Goal: Task Accomplishment & Management: Manage account settings

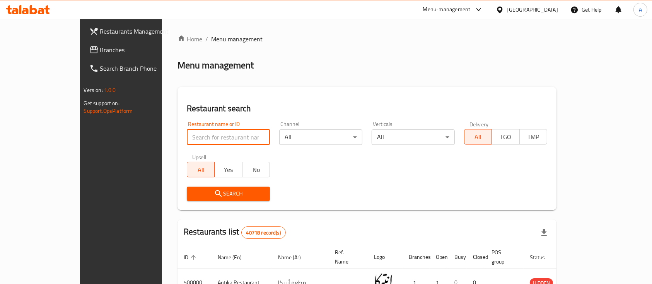
click at [201, 135] on input "search" at bounding box center [228, 137] width 83 height 15
paste input "645906"
type input "645906"
click button "Search" at bounding box center [228, 194] width 83 height 14
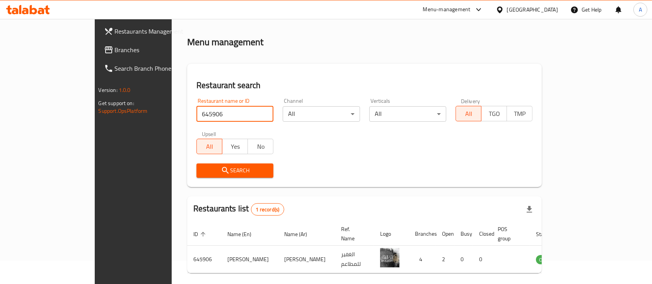
scroll to position [45, 0]
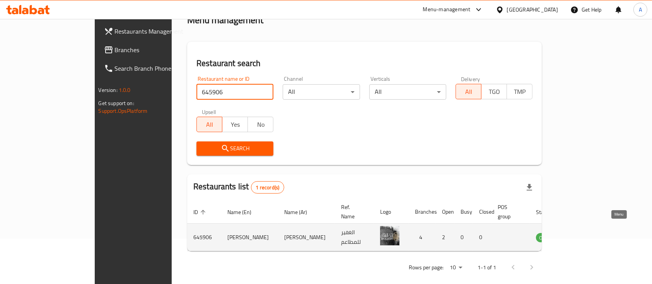
click at [586, 233] on icon "enhanced table" at bounding box center [581, 237] width 9 height 9
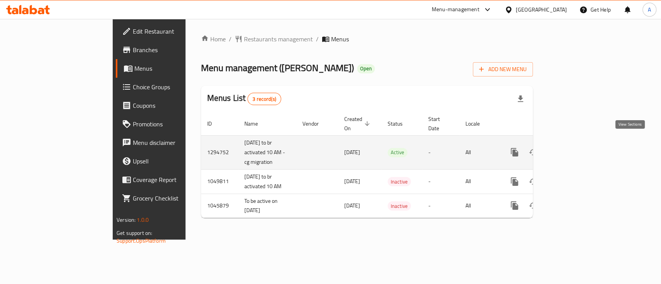
click at [575, 148] on icon "enhanced table" at bounding box center [569, 152] width 9 height 9
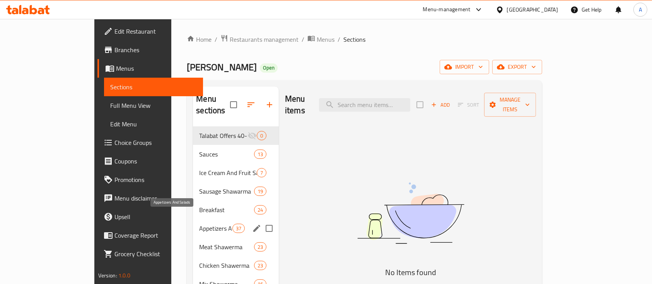
click at [202, 224] on span "Appetizers And Salads" at bounding box center [215, 228] width 33 height 9
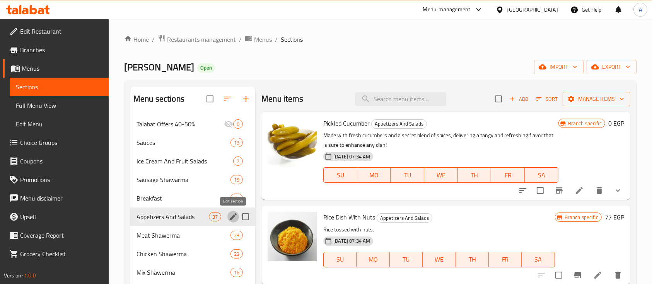
click at [233, 215] on icon "edit" at bounding box center [233, 216] width 9 height 9
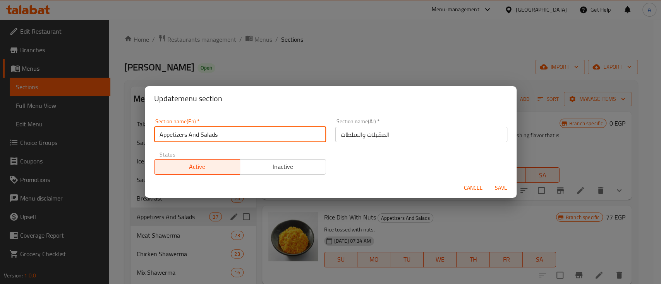
drag, startPoint x: 224, startPoint y: 135, endPoint x: 149, endPoint y: 125, distance: 75.8
click at [149, 125] on div "Section name(En)   * Appetizers And Salads Section name(En) *" at bounding box center [239, 130] width 181 height 33
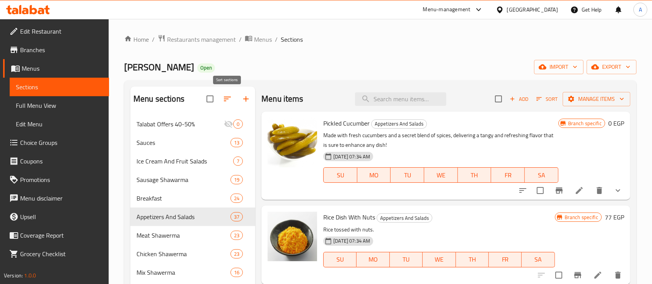
click at [223, 98] on button "button" at bounding box center [227, 99] width 19 height 19
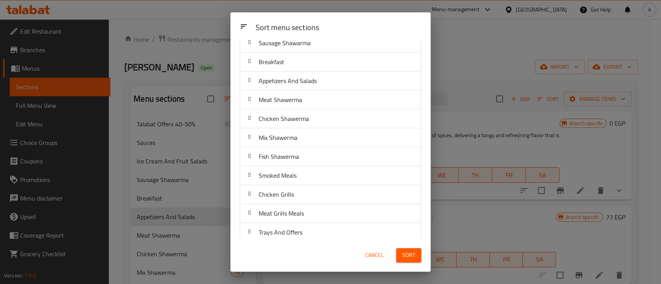
scroll to position [155, 0]
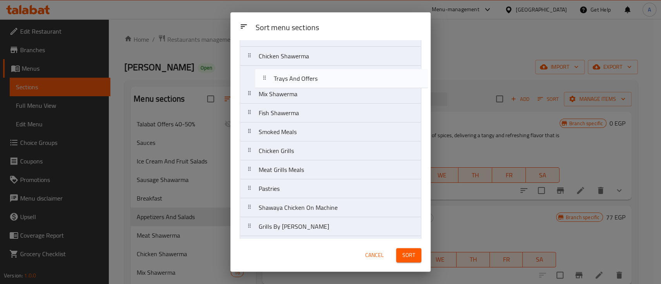
drag, startPoint x: 339, startPoint y: 164, endPoint x: 351, endPoint y: 39, distance: 125.2
click at [354, 60] on nav "Talabat Offers 40-50% Sauces Ice Cream And Fruit Salads Sausage Shawarma Breakf…" at bounding box center [331, 208] width 182 height 589
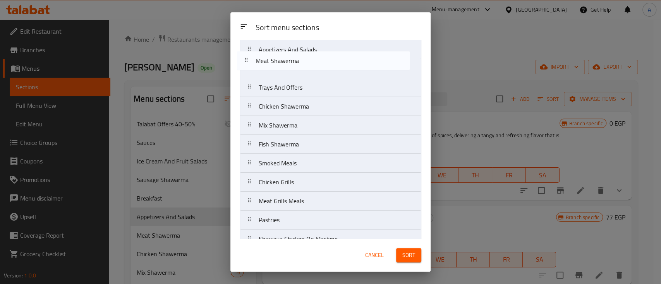
drag, startPoint x: 351, startPoint y: 39, endPoint x: 347, endPoint y: 51, distance: 11.8
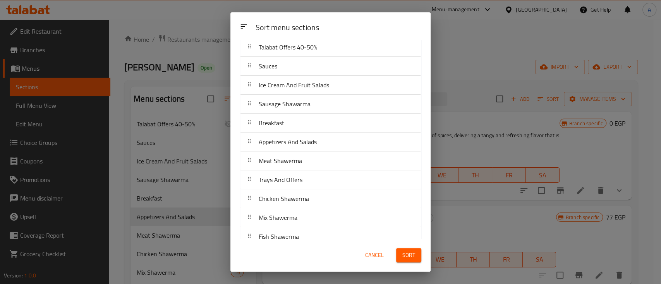
scroll to position [12, 0]
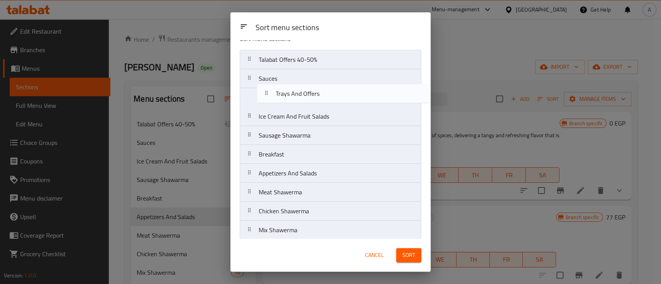
drag, startPoint x: 307, startPoint y: 197, endPoint x: 320, endPoint y: 68, distance: 129.9
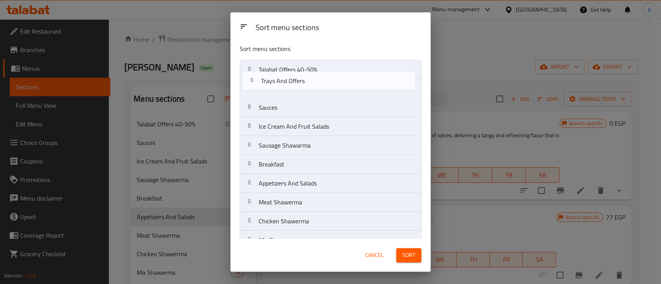
scroll to position [0, 0]
drag, startPoint x: 317, startPoint y: 79, endPoint x: 321, endPoint y: 83, distance: 6.0
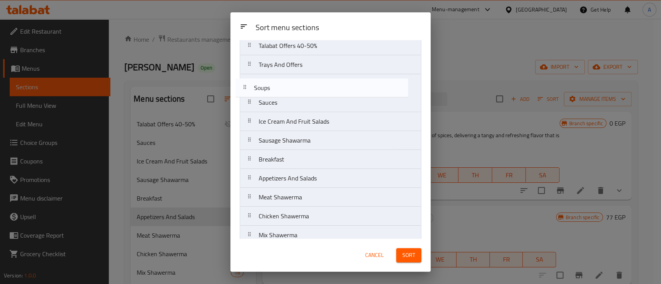
scroll to position [23, 0]
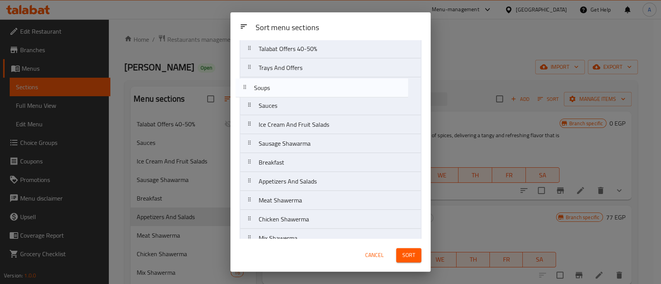
drag, startPoint x: 306, startPoint y: 168, endPoint x: 298, endPoint y: 84, distance: 84.3
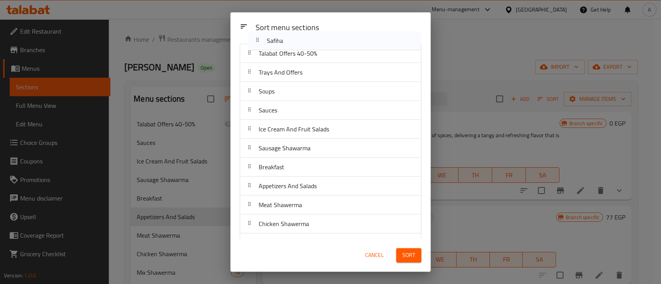
scroll to position [0, 0]
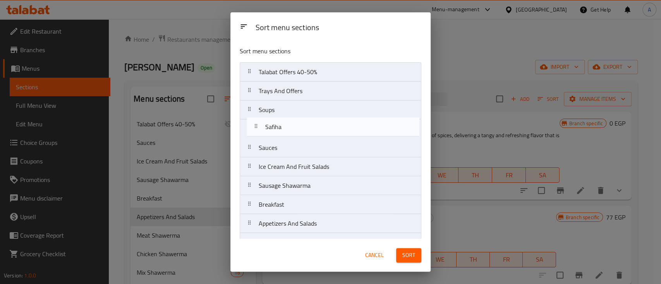
drag, startPoint x: 322, startPoint y: 143, endPoint x: 326, endPoint y: 116, distance: 27.0
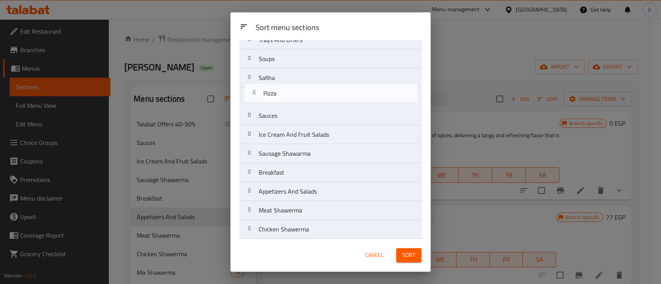
scroll to position [51, 0]
drag, startPoint x: 331, startPoint y: 214, endPoint x: 331, endPoint y: 91, distance: 123.8
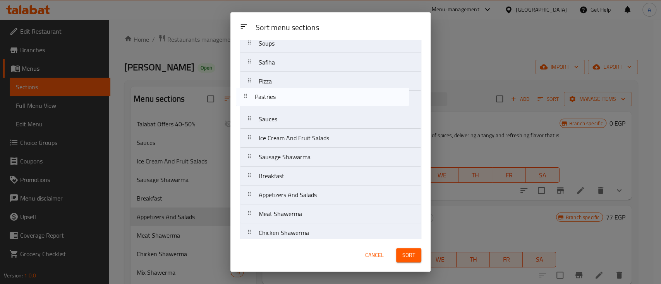
drag, startPoint x: 284, startPoint y: 191, endPoint x: 279, endPoint y: 97, distance: 93.8
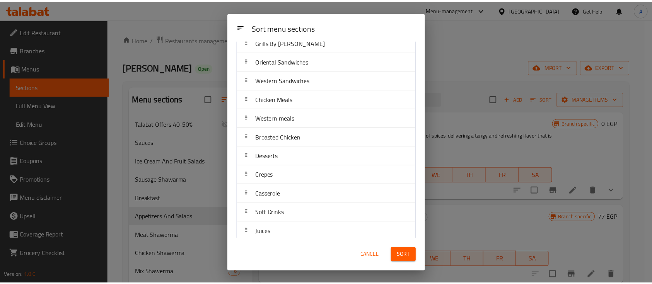
scroll to position [413, 0]
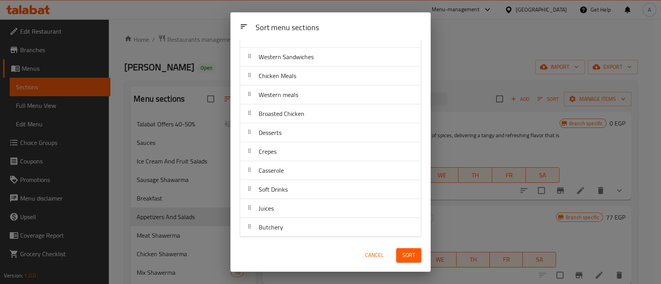
click at [411, 255] on span "Sort" at bounding box center [408, 256] width 13 height 10
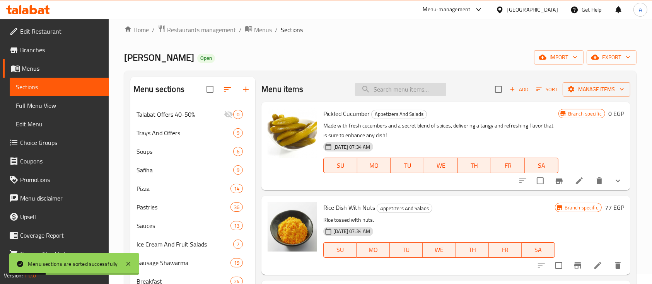
scroll to position [0, 0]
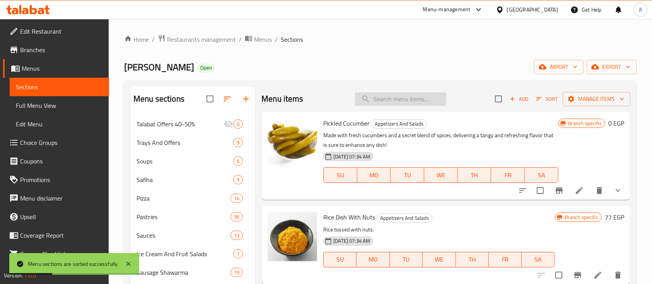
click at [415, 98] on input "search" at bounding box center [400, 99] width 91 height 14
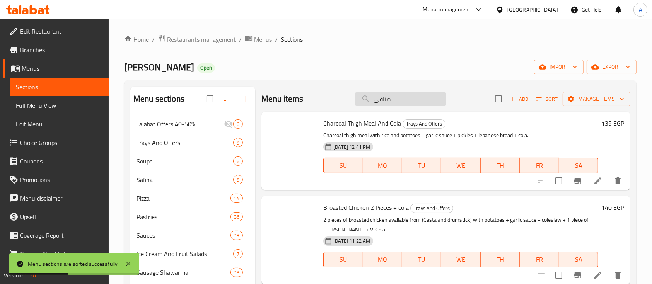
type input "مناقيش"
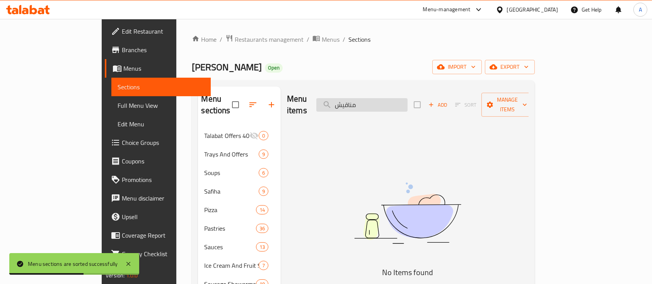
click at [389, 98] on input "مناقيش" at bounding box center [362, 105] width 91 height 14
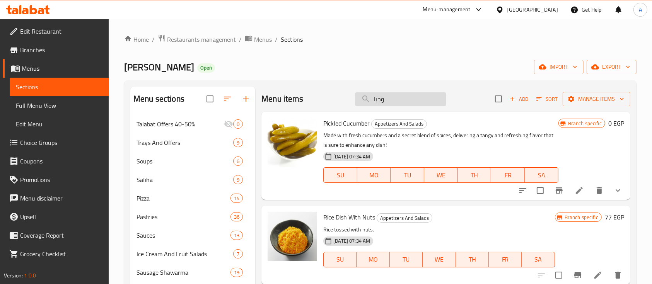
type input "وجبات"
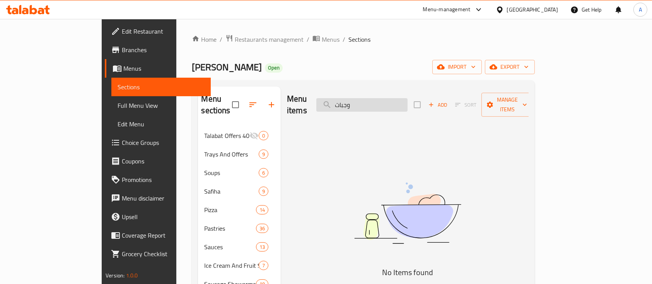
click at [384, 98] on input "وجبات" at bounding box center [362, 105] width 91 height 14
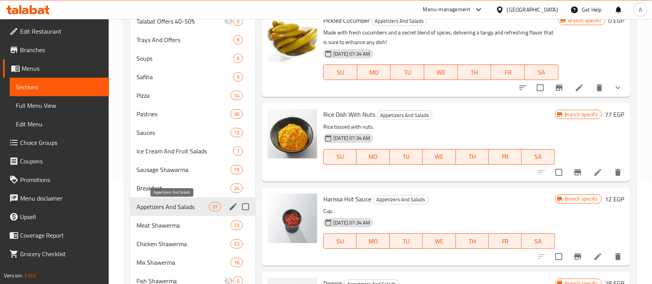
scroll to position [155, 0]
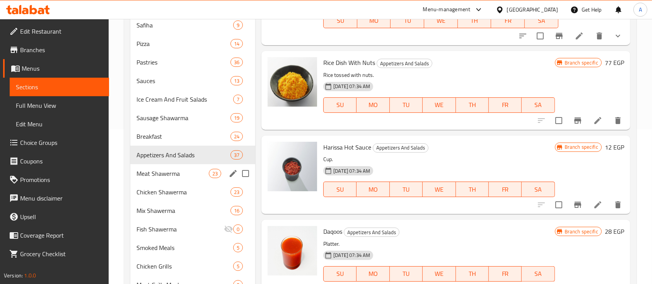
click at [185, 168] on div "Meat Shawerma 23" at bounding box center [192, 173] width 125 height 19
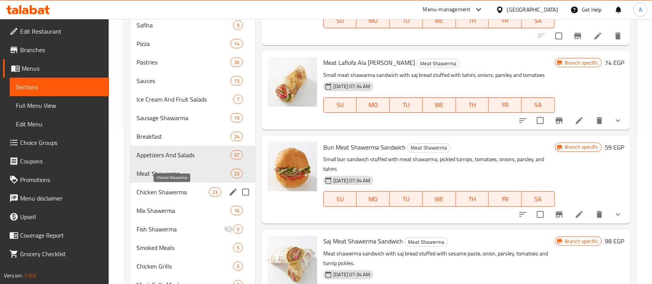
click at [201, 193] on span "Chicken Shawerma" at bounding box center [173, 192] width 72 height 9
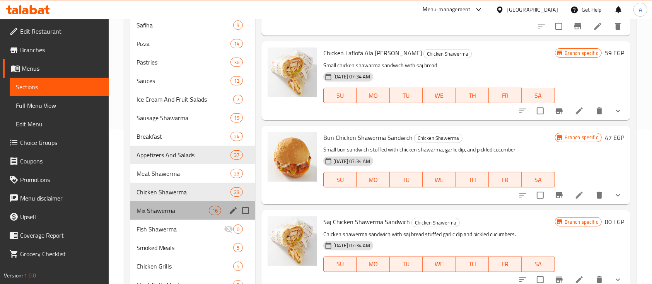
click at [193, 204] on div "Mix Shawerma 16" at bounding box center [192, 211] width 125 height 19
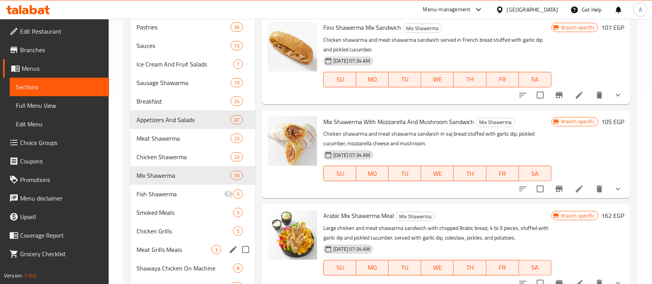
scroll to position [206, 0]
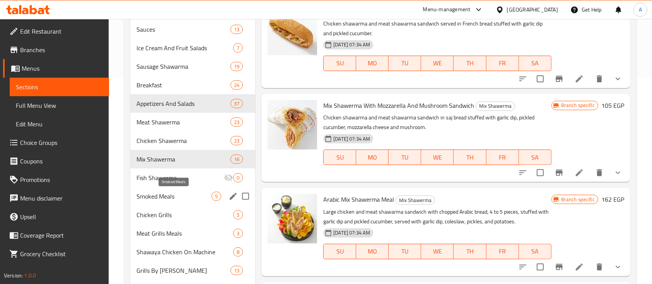
click at [164, 194] on span "Smoked Meals" at bounding box center [174, 196] width 75 height 9
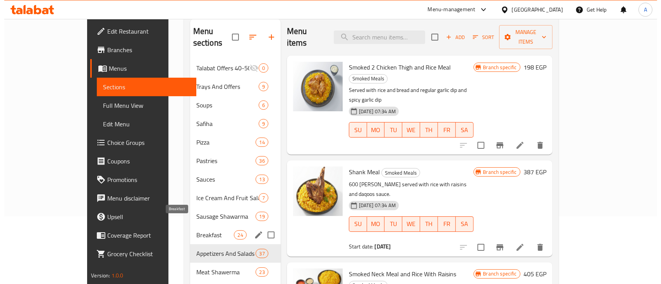
scroll to position [51, 0]
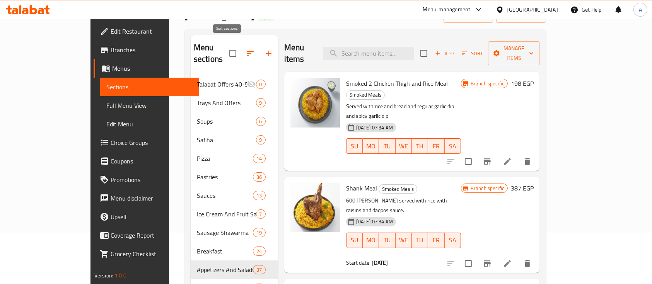
click at [247, 51] on icon "button" at bounding box center [250, 53] width 7 height 5
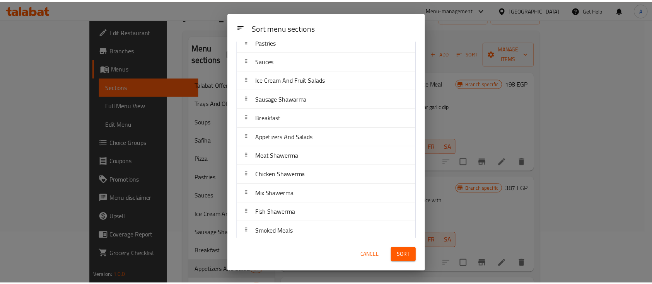
scroll to position [155, 0]
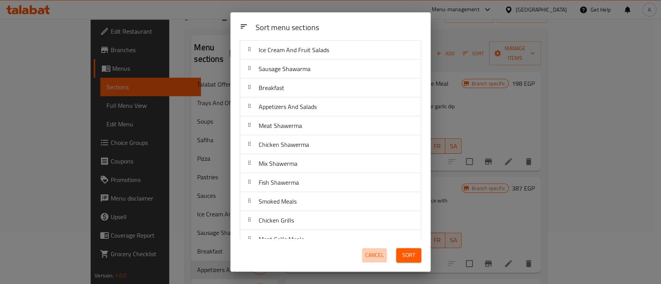
click at [381, 260] on span "Cancel" at bounding box center [374, 256] width 19 height 10
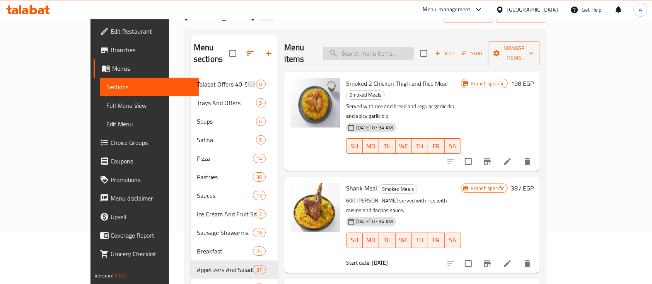
click at [395, 47] on input "search" at bounding box center [368, 54] width 91 height 14
paste input "منقوشه سنفوره"
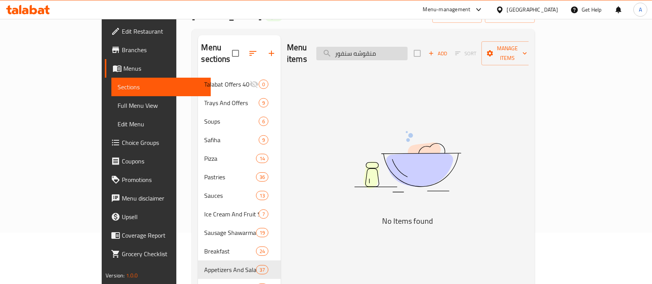
type input "منقوشه مسنفور"
click at [390, 49] on input "منقوشه مسنفور" at bounding box center [362, 54] width 91 height 14
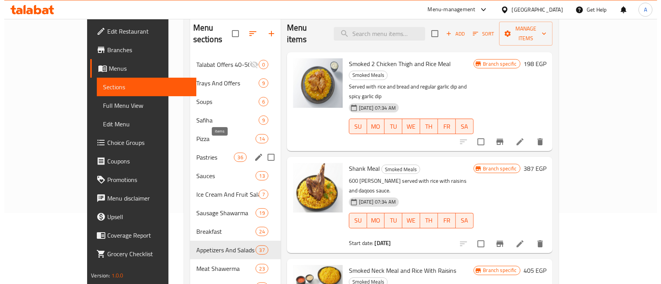
scroll to position [0, 0]
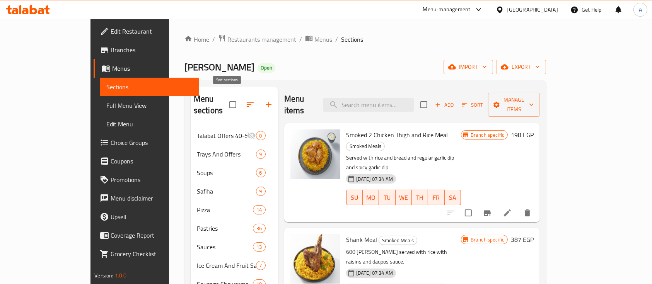
click at [246, 100] on icon "button" at bounding box center [250, 104] width 9 height 9
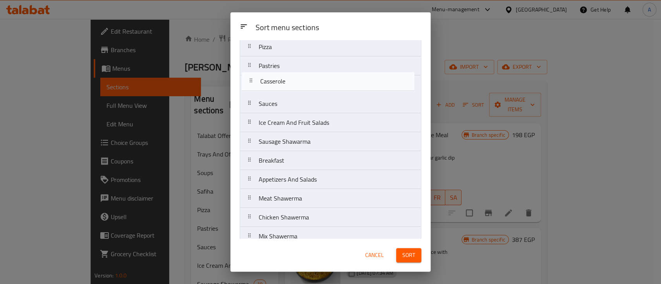
scroll to position [92, 0]
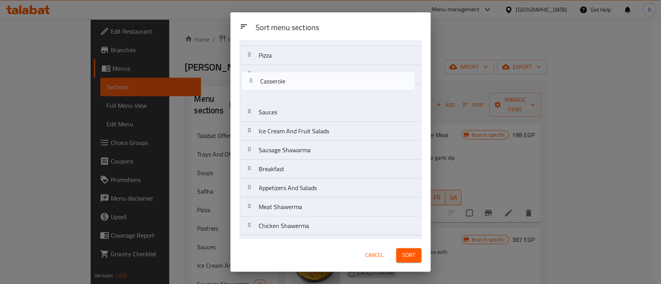
drag, startPoint x: 326, startPoint y: 219, endPoint x: 327, endPoint y: 76, distance: 143.6
click at [327, 76] on nav "Talabat Offers 40-50% Trays And Offers Soups Safiha Pizza Pastries Sauces Ice C…" at bounding box center [331, 264] width 182 height 589
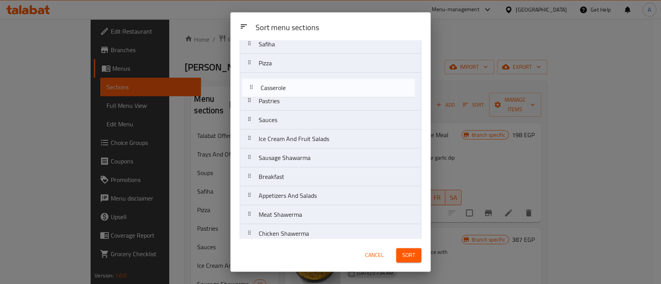
scroll to position [84, 0]
drag, startPoint x: 322, startPoint y: 77, endPoint x: 322, endPoint y: 107, distance: 29.4
click at [322, 107] on nav "Talabat Offers 40-50% Trays And Offers Soups Safiha Pizza Casserole Pastries Sa…" at bounding box center [331, 273] width 182 height 589
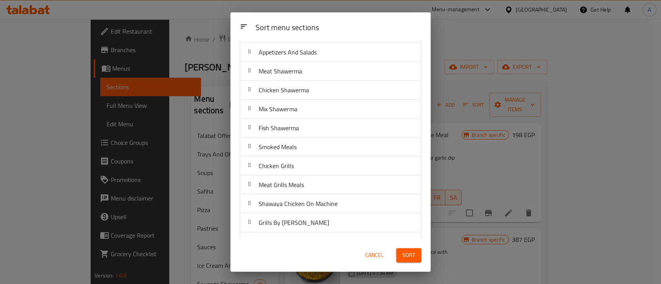
scroll to position [207, 0]
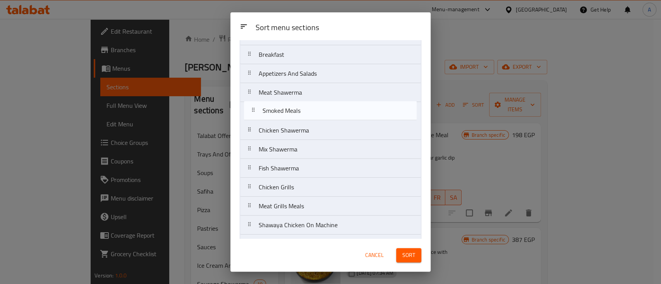
drag, startPoint x: 290, startPoint y: 168, endPoint x: 291, endPoint y: 98, distance: 70.1
click at [291, 98] on nav "Talabat Offers 40-50% Trays And Offers Soups Safiha Pizza Pastries Casserole Sa…" at bounding box center [331, 149] width 182 height 589
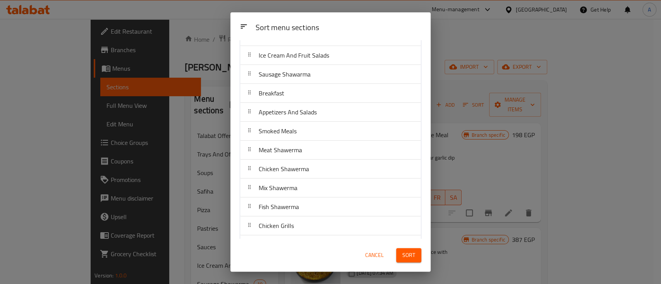
scroll to position [155, 0]
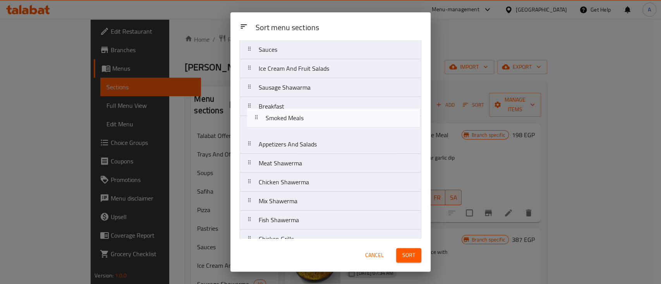
drag, startPoint x: 277, startPoint y: 144, endPoint x: 284, endPoint y: 92, distance: 51.9
click at [284, 92] on nav "Talabat Offers 40-50% Trays And Offers Soups Safiha Pizza Pastries Casserole Sa…" at bounding box center [331, 201] width 182 height 589
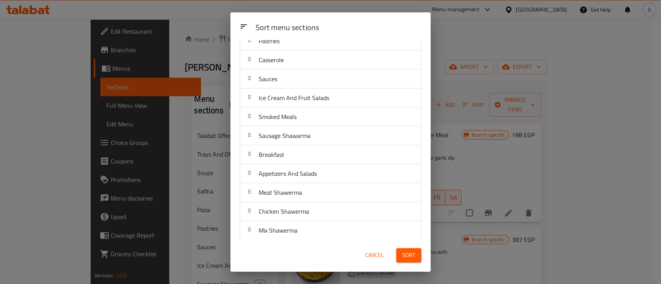
scroll to position [104, 0]
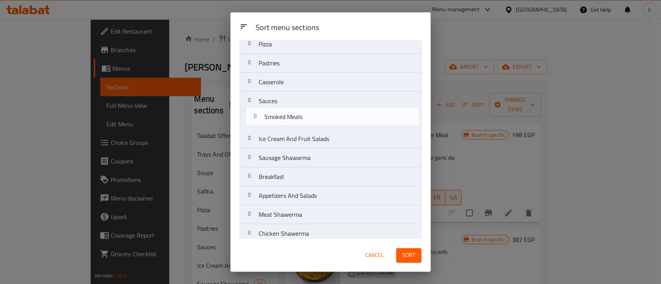
drag, startPoint x: 281, startPoint y: 142, endPoint x: 288, endPoint y: 113, distance: 29.5
click at [288, 113] on nav "Talabat Offers 40-50% Trays And Offers Soups Safiha Pizza Pastries Casserole Sa…" at bounding box center [331, 253] width 182 height 589
click at [283, 98] on nav "Talabat Offers 40-50% Trays And Offers Soups Safiha Pizza Pastries Casserole Sa…" at bounding box center [331, 253] width 182 height 589
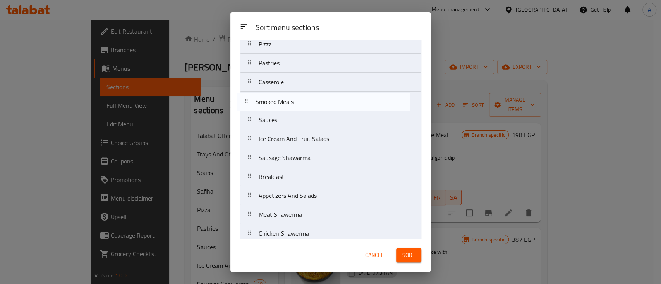
drag, startPoint x: 293, startPoint y: 122, endPoint x: 289, endPoint y: 99, distance: 23.2
click at [289, 99] on nav "Talabat Offers 40-50% Trays And Offers Soups Safiha Pizza Pastries Casserole Sa…" at bounding box center [331, 253] width 182 height 589
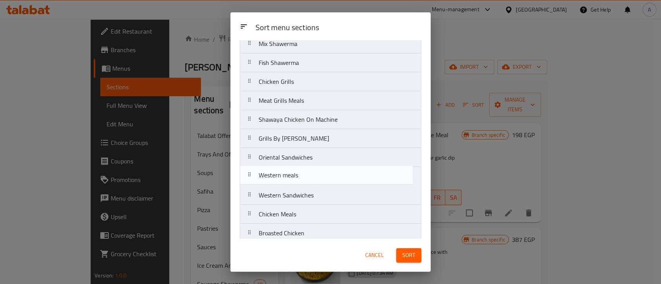
scroll to position [313, 0]
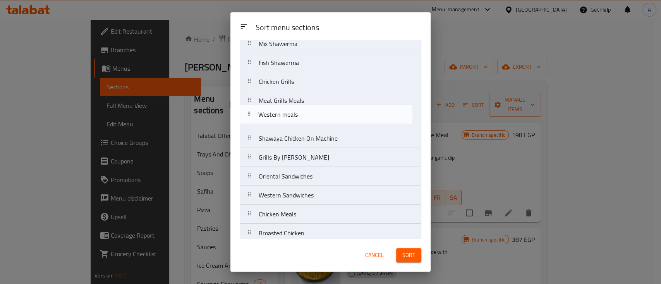
drag, startPoint x: 306, startPoint y: 218, endPoint x: 308, endPoint y: 107, distance: 111.5
click at [308, 107] on nav "Talabat Offers 40-50% Trays And Offers Soups Safiha Pizza Pastries Casserole Sm…" at bounding box center [331, 44] width 182 height 589
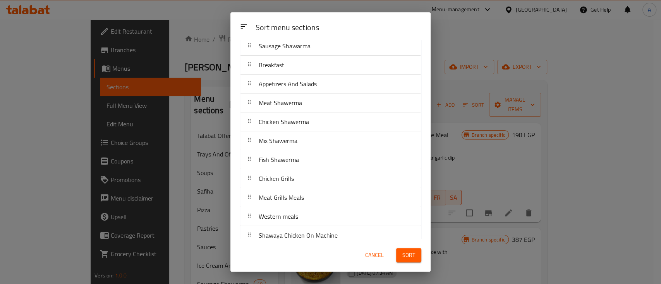
scroll to position [209, 0]
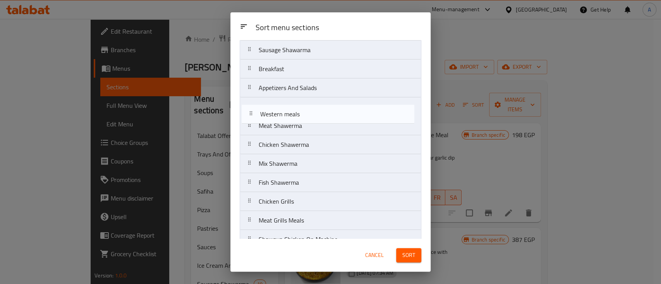
drag, startPoint x: 304, startPoint y: 222, endPoint x: 304, endPoint y: 107, distance: 115.3
click at [304, 107] on nav "Talabat Offers 40-50% Trays And Offers Soups Safiha Pizza Pastries Casserole Sm…" at bounding box center [331, 145] width 182 height 589
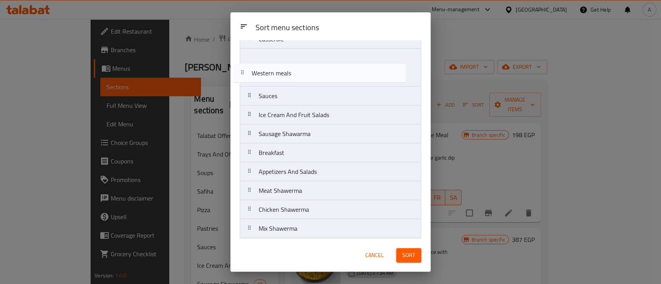
scroll to position [132, 0]
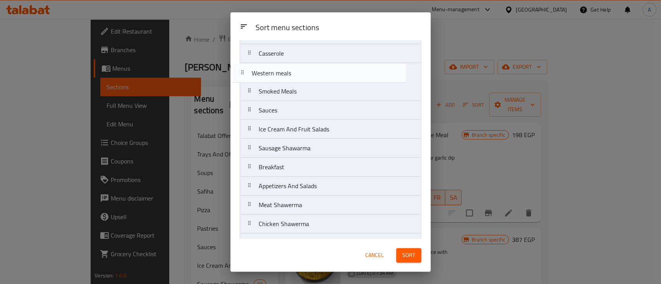
drag, startPoint x: 291, startPoint y: 158, endPoint x: 286, endPoint y: 66, distance: 91.8
click at [286, 66] on nav "Talabat Offers 40-50% Trays And Offers Soups Safiha Pizza Pastries Casserole Sm…" at bounding box center [331, 224] width 182 height 589
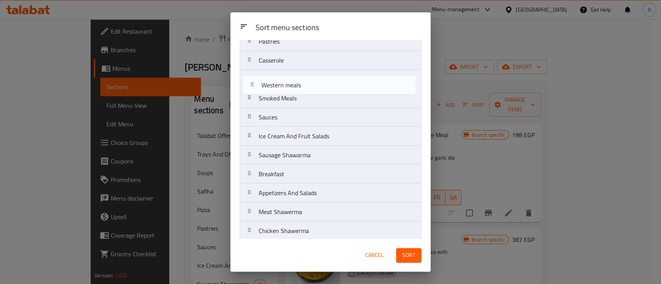
scroll to position [124, 0]
drag, startPoint x: 288, startPoint y: 75, endPoint x: 291, endPoint y: 105, distance: 30.0
click at [291, 105] on nav "Talabat Offers 40-50% Trays And Offers Soups Safiha Pizza Pastries Casserole We…" at bounding box center [331, 232] width 182 height 589
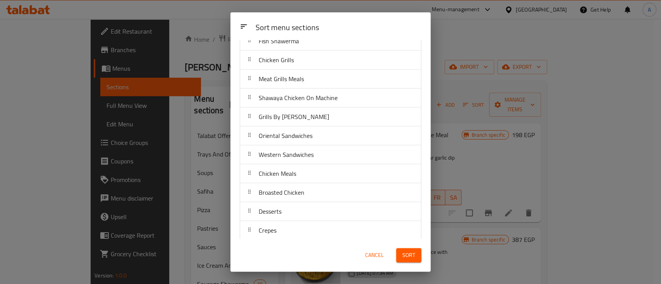
scroll to position [413, 0]
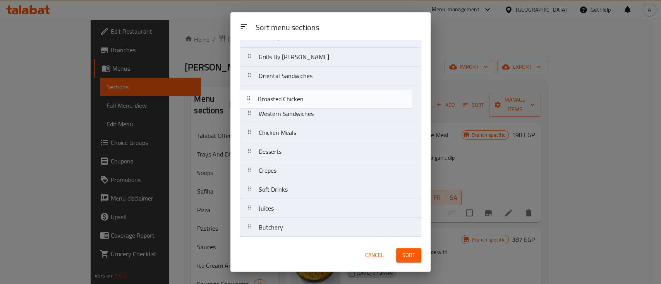
drag, startPoint x: 327, startPoint y: 134, endPoint x: 324, endPoint y: 87, distance: 46.1
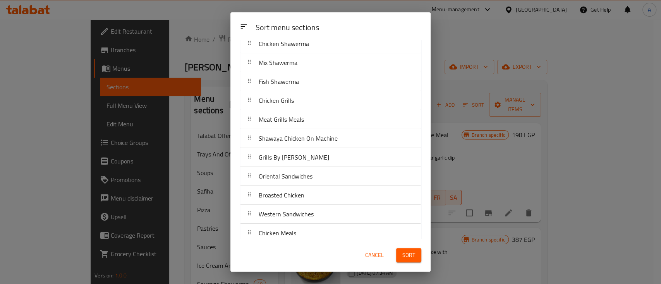
scroll to position [310, 0]
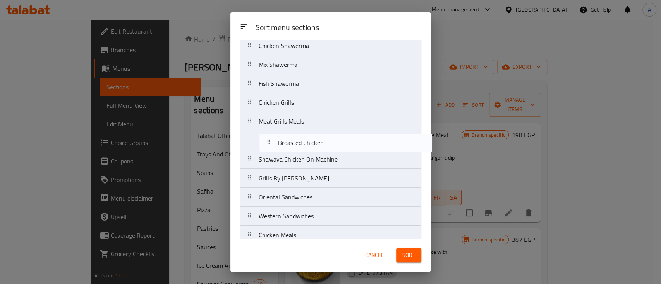
drag, startPoint x: 310, startPoint y: 199, endPoint x: 332, endPoint y: 127, distance: 76.3
click at [332, 127] on nav "Talabat Offers 40-50% Trays And Offers Soups Safiha Pizza Pastries Casserole Sm…" at bounding box center [331, 46] width 182 height 589
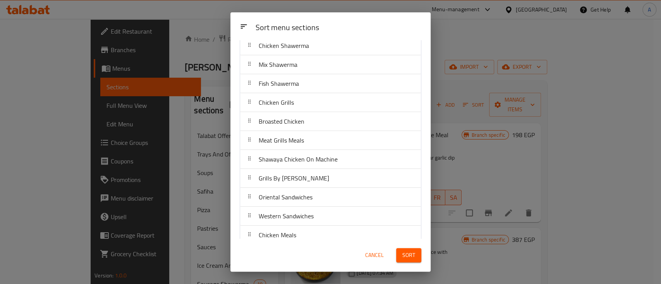
scroll to position [259, 0]
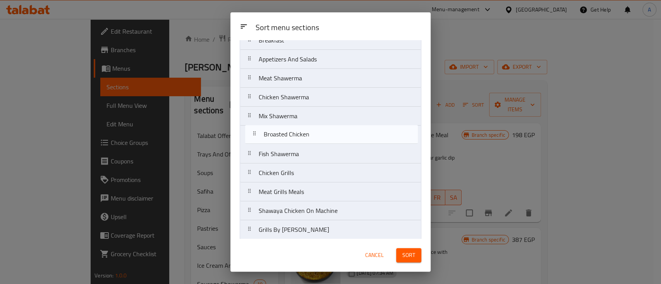
drag, startPoint x: 298, startPoint y: 175, endPoint x: 303, endPoint y: 129, distance: 45.9
click at [303, 129] on nav "Talabat Offers 40-50% Trays And Offers Soups Safiha Pizza Pastries Casserole Sm…" at bounding box center [331, 97] width 182 height 589
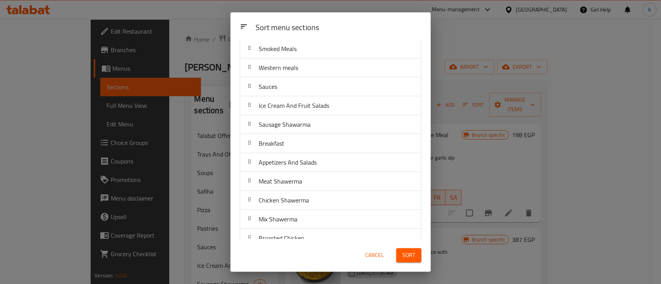
scroll to position [207, 0]
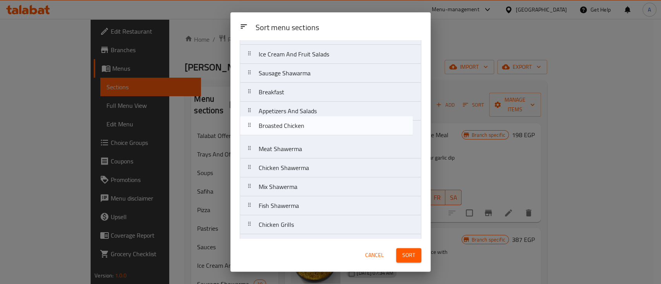
drag, startPoint x: 325, startPoint y: 189, endPoint x: 323, endPoint y: 124, distance: 65.0
click at [323, 124] on nav "Talabat Offers 40-50% Trays And Offers Soups Safiha Pizza Pastries Casserole Sm…" at bounding box center [331, 149] width 182 height 589
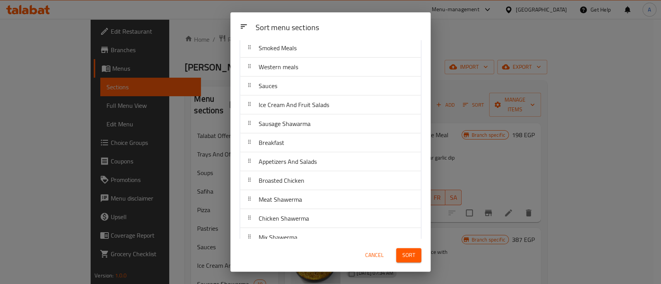
scroll to position [156, 0]
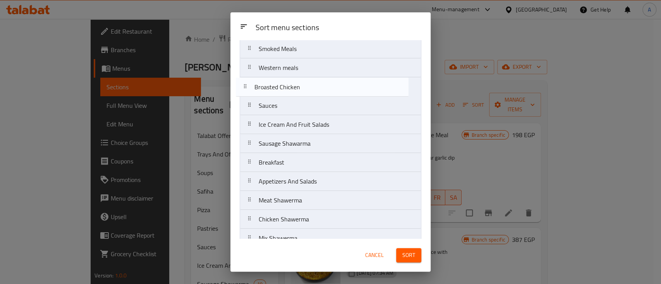
drag, startPoint x: 307, startPoint y: 181, endPoint x: 302, endPoint y: 80, distance: 100.7
click at [302, 81] on nav "Talabat Offers 40-50% Trays And Offers Soups Safiha Pizza Pastries Casserole Sm…" at bounding box center [331, 200] width 182 height 589
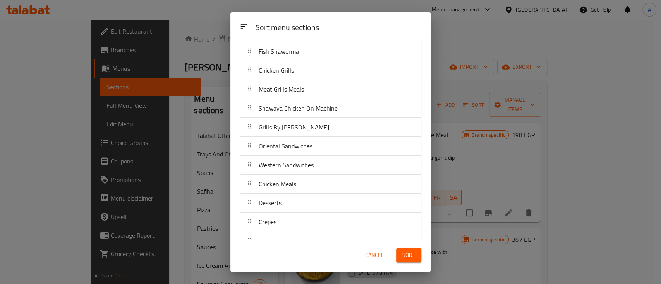
scroll to position [310, 0]
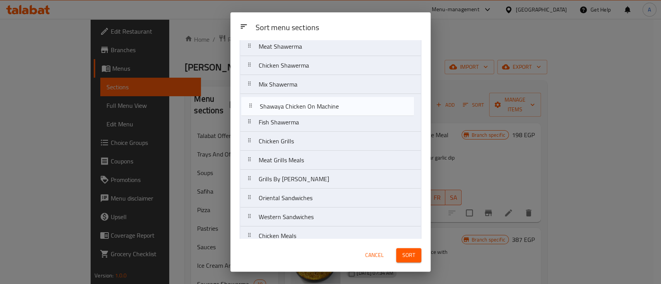
drag, startPoint x: 363, startPoint y: 162, endPoint x: 361, endPoint y: 94, distance: 68.1
click at [361, 94] on nav "Talabat Offers 40-50% Trays And Offers Soups Safiha Pizza Pastries Casserole Sm…" at bounding box center [331, 46] width 182 height 589
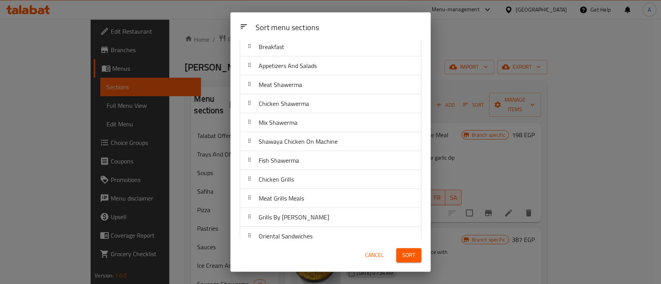
scroll to position [259, 0]
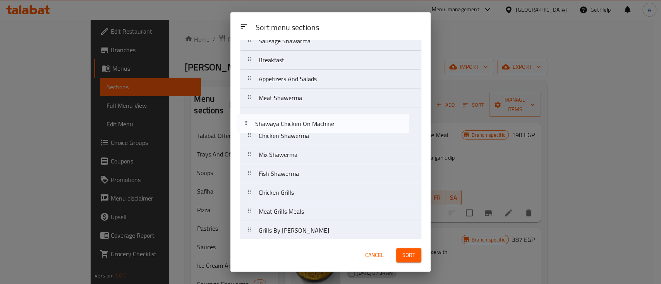
drag, startPoint x: 312, startPoint y: 159, endPoint x: 306, endPoint y: 111, distance: 49.1
click at [306, 111] on nav "Talabat Offers 40-50% Trays And Offers Soups Safiha Pizza Pastries Casserole Sm…" at bounding box center [331, 98] width 182 height 589
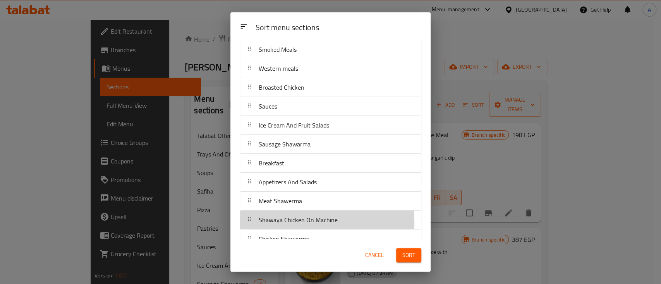
scroll to position [157, 0]
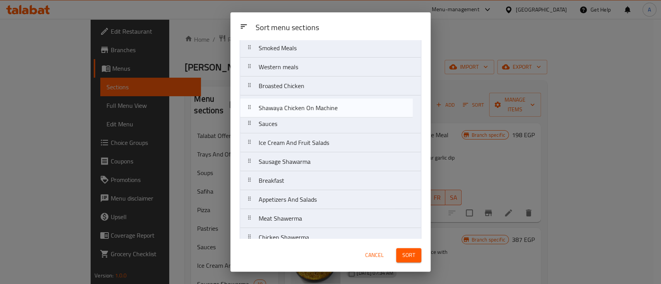
drag, startPoint x: 297, startPoint y: 222, endPoint x: 296, endPoint y: 104, distance: 117.7
click at [296, 104] on nav "Talabat Offers 40-50% Trays And Offers Soups Safiha Pizza Pastries Casserole Sm…" at bounding box center [331, 200] width 182 height 589
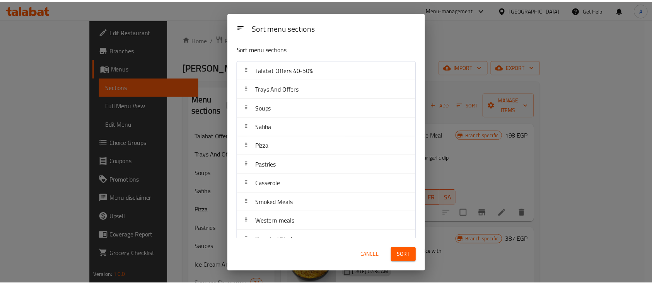
scroll to position [0, 0]
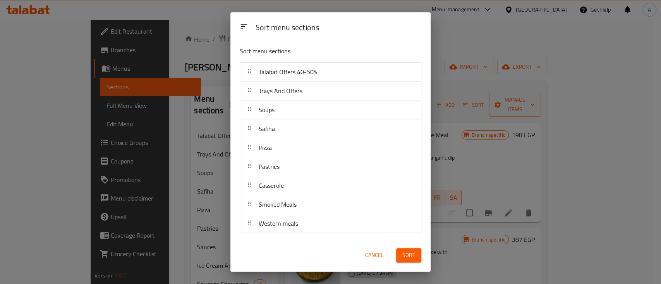
click at [402, 251] on button "Sort" at bounding box center [408, 255] width 25 height 14
